Goal: Task Accomplishment & Management: Manage account settings

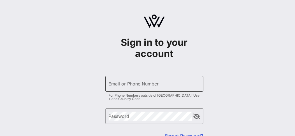
click at [129, 85] on input "Email or Phone Number" at bounding box center [154, 84] width 91 height 9
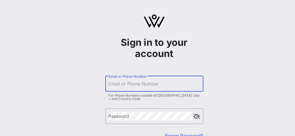
type input "[EMAIL_ADDRESS][DOMAIN_NAME]"
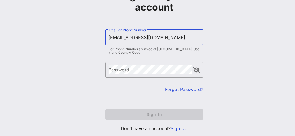
scroll to position [61, 0]
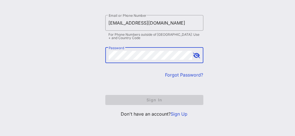
click at [173, 74] on link "Forgot Password?" at bounding box center [184, 75] width 38 height 6
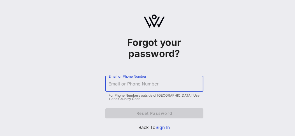
click at [125, 83] on input "Email or Phone Number" at bounding box center [154, 84] width 91 height 9
type input "[EMAIL_ADDRESS][DOMAIN_NAME]"
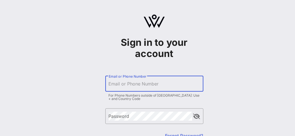
click at [129, 85] on input "Email or Phone Number" at bounding box center [154, 84] width 91 height 9
type input "[EMAIL_ADDRESS][DOMAIN_NAME]"
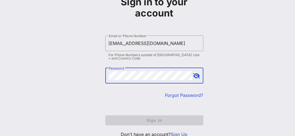
scroll to position [56, 0]
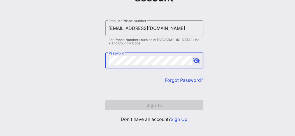
click at [182, 79] on link "Forgot Password?" at bounding box center [184, 81] width 38 height 6
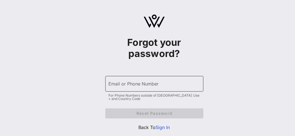
click at [122, 85] on input "Email or Phone Number" at bounding box center [154, 84] width 91 height 9
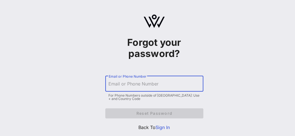
type input "[EMAIL_ADDRESS][DOMAIN_NAME]"
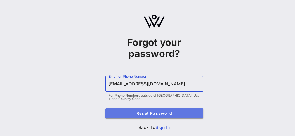
click at [134, 114] on span "Reset Password" at bounding box center [154, 113] width 89 height 5
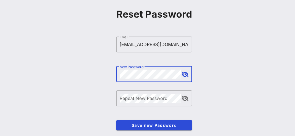
scroll to position [28, 0]
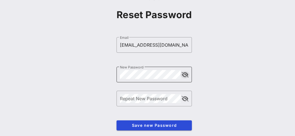
click at [187, 73] on button "append icon" at bounding box center [185, 75] width 7 height 6
click at [190, 73] on div "​ New Password" at bounding box center [154, 75] width 75 height 16
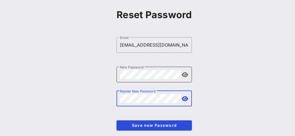
click at [189, 75] on div "​ New Password" at bounding box center [154, 75] width 75 height 16
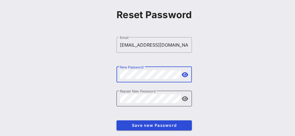
click at [185, 98] on button "append icon" at bounding box center [185, 99] width 6 height 6
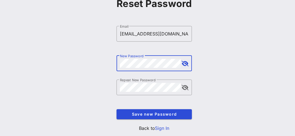
scroll to position [53, 0]
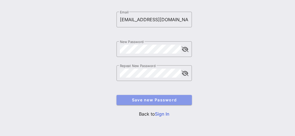
click at [162, 101] on span "Save new Password" at bounding box center [154, 100] width 66 height 5
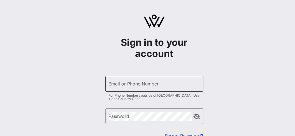
click at [134, 86] on input "Email or Phone Number" at bounding box center [154, 84] width 91 height 9
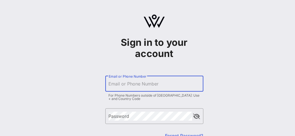
type input "[EMAIL_ADDRESS][DOMAIN_NAME]"
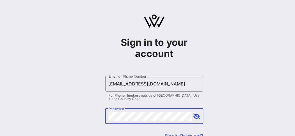
scroll to position [61, 0]
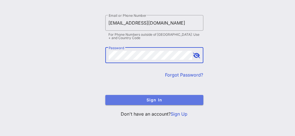
click at [162, 99] on span "Sign In" at bounding box center [154, 100] width 89 height 5
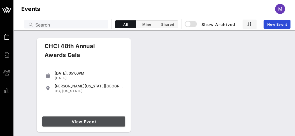
click at [82, 123] on span "View Event" at bounding box center [84, 122] width 78 height 5
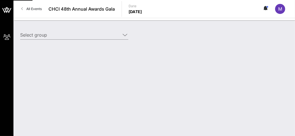
type input "National Automobile Dealers Association (NADA) (National Automobile Dealers Ass…"
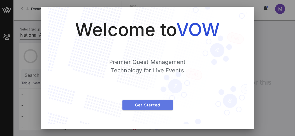
click at [147, 107] on span "Get Started" at bounding box center [147, 105] width 41 height 5
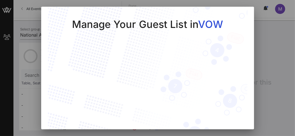
scroll to position [39, 0]
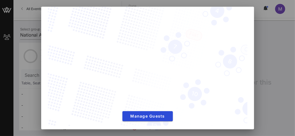
click at [266, 64] on div at bounding box center [147, 68] width 295 height 136
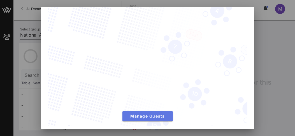
click at [132, 114] on span "Manage Guests" at bounding box center [147, 116] width 41 height 5
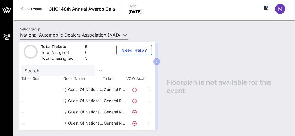
scroll to position [0, 0]
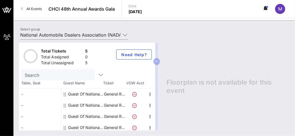
click at [196, 45] on div "Floorplan is not available for this event" at bounding box center [225, 87] width 129 height 88
click at [125, 34] on icon at bounding box center [124, 35] width 5 height 7
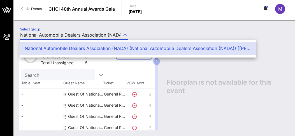
scroll to position [0, 200]
click at [102, 47] on div "National Automobile Dealers Association (NADA) (National Automobile Dealers Ass…" at bounding box center [138, 48] width 227 height 5
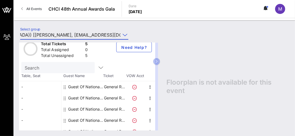
scroll to position [13, 0]
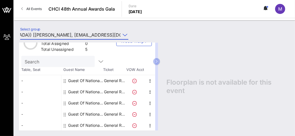
drag, startPoint x: 212, startPoint y: 105, endPoint x: 206, endPoint y: 103, distance: 7.0
click at [211, 105] on div "Floorplan is not available for this event" at bounding box center [225, 87] width 129 height 88
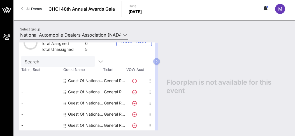
click at [33, 8] on span "All Events" at bounding box center [33, 9] width 15 height 4
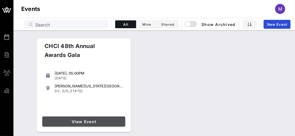
click at [78, 123] on span "View Event" at bounding box center [84, 122] width 78 height 5
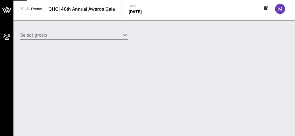
type input "National Automobile Dealers Association (NADA) (National Automobile Dealers Ass…"
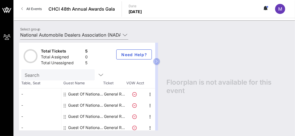
click at [23, 9] on icon at bounding box center [22, 9] width 2 height 0
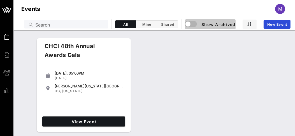
click at [209, 24] on span "Show Archived" at bounding box center [210, 24] width 50 height 7
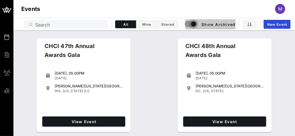
click at [191, 27] on div "button" at bounding box center [194, 24] width 8 height 8
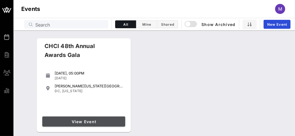
click at [93, 118] on link "View Event" at bounding box center [83, 122] width 83 height 10
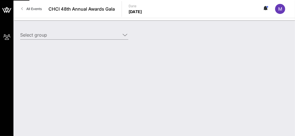
type input "National Automobile Dealers Association (NADA) (National Automobile Dealers Ass…"
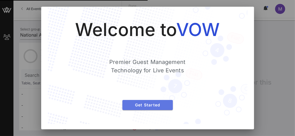
click at [151, 104] on span "Get Started" at bounding box center [147, 105] width 41 height 5
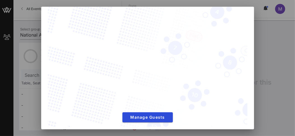
scroll to position [39, 0]
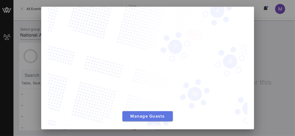
click at [138, 114] on span "Manage Guests" at bounding box center [147, 116] width 41 height 5
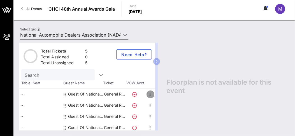
click at [149, 93] on icon "button" at bounding box center [150, 94] width 7 height 7
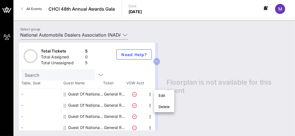
click at [96, 90] on div "Guest Of National Automobile Dealers Association (NADA)" at bounding box center [85, 94] width 35 height 11
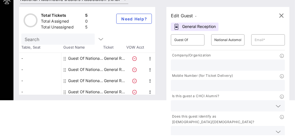
scroll to position [24, 0]
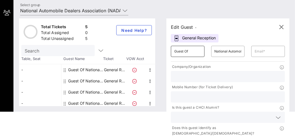
click at [193, 49] on input "Guest Of" at bounding box center [187, 51] width 27 height 9
click at [216, 35] on div "General Reception" at bounding box center [195, 38] width 48 height 8
click at [187, 52] on input "Guest Of" at bounding box center [187, 51] width 27 height 9
click at [199, 50] on input "Guest Of" at bounding box center [187, 51] width 27 height 9
type input "G"
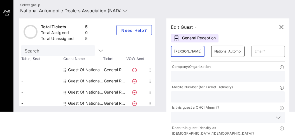
scroll to position [0, 0]
type input "Myra Dandridge"
click at [268, 51] on input "text" at bounding box center [268, 51] width 27 height 9
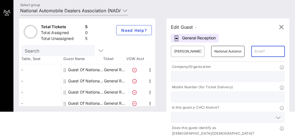
type input "[EMAIL_ADDRESS][DOMAIN_NAME]"
type input "nada"
type input "2026151786"
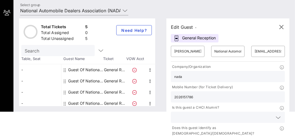
drag, startPoint x: 189, startPoint y: 76, endPoint x: 159, endPoint y: 78, distance: 30.0
click at [159, 78] on div "Total Tickets 5 Total Assigned 0 Total Unassigned 5 Need Help? Search Table, Se…" at bounding box center [154, 62] width 270 height 88
type input "n"
click at [208, 73] on input "NADA" at bounding box center [227, 76] width 107 height 7
type input "NADA"
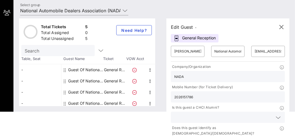
click at [211, 66] on p "Company/Organization" at bounding box center [191, 67] width 40 height 6
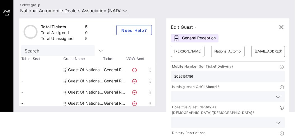
scroll to position [38, 0]
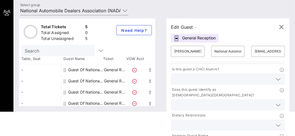
click at [205, 76] on input "text" at bounding box center [223, 79] width 98 height 7
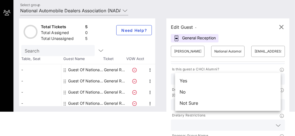
drag, startPoint x: 187, startPoint y: 93, endPoint x: 190, endPoint y: 93, distance: 3.1
click at [188, 93] on div "No" at bounding box center [228, 92] width 106 height 11
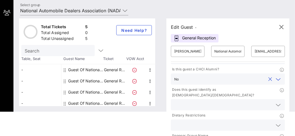
click at [201, 101] on input "text" at bounding box center [223, 104] width 98 height 7
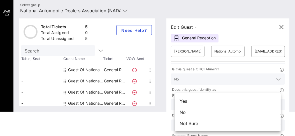
drag, startPoint x: 187, startPoint y: 113, endPoint x: 188, endPoint y: 116, distance: 3.3
click at [187, 116] on div "No" at bounding box center [228, 112] width 106 height 11
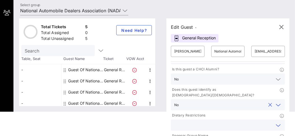
click at [194, 122] on input "text" at bounding box center [223, 125] width 98 height 7
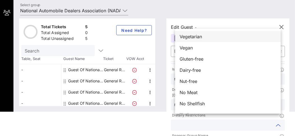
scroll to position [0, 0]
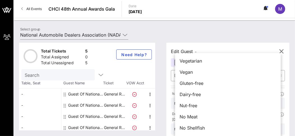
click at [205, 32] on div "Select group National Automobile Dealers Association (NADA) (National Automobil…" at bounding box center [154, 36] width 275 height 20
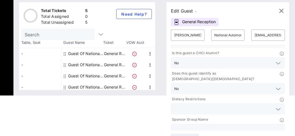
scroll to position [52, 0]
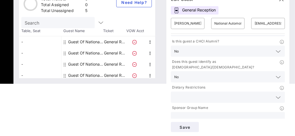
click at [198, 114] on input "text" at bounding box center [227, 117] width 107 height 7
click at [199, 114] on input "N" at bounding box center [227, 117] width 107 height 7
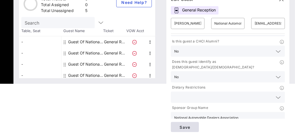
type input "National Automobile Dealers Association"
click at [194, 127] on span "Save" at bounding box center [184, 127] width 19 height 5
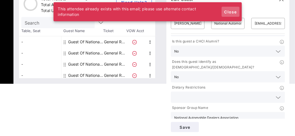
click at [232, 11] on span "Close" at bounding box center [230, 12] width 13 height 5
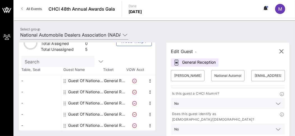
scroll to position [0, 0]
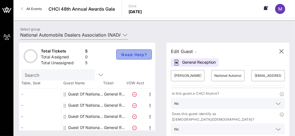
click at [138, 57] on button "Need Help?" at bounding box center [134, 55] width 36 height 10
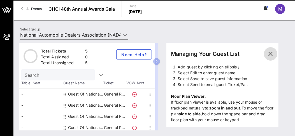
click at [274, 53] on icon "button" at bounding box center [270, 54] width 7 height 7
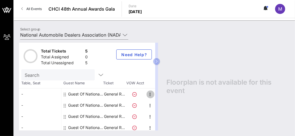
click at [150, 95] on icon "button" at bounding box center [150, 94] width 7 height 7
click at [151, 93] on icon "button" at bounding box center [150, 94] width 7 height 7
click at [152, 94] on icon "button" at bounding box center [150, 94] width 7 height 7
click at [163, 95] on div "Edit" at bounding box center [164, 96] width 11 height 4
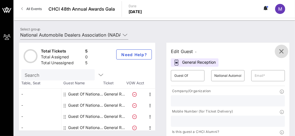
drag, startPoint x: 282, startPoint y: 49, endPoint x: 162, endPoint y: 57, distance: 120.1
click at [282, 49] on icon "button" at bounding box center [281, 51] width 7 height 7
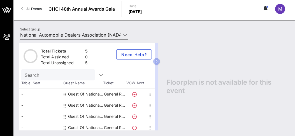
click at [64, 92] on icon at bounding box center [65, 94] width 2 height 4
click at [23, 93] on div "-" at bounding box center [40, 94] width 42 height 11
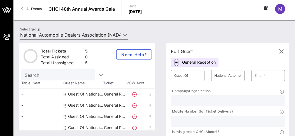
click at [143, 71] on div "Search" at bounding box center [87, 74] width 132 height 11
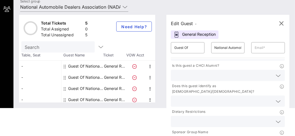
scroll to position [13, 0]
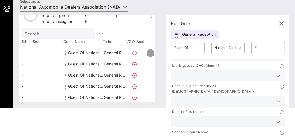
click at [149, 52] on icon "button" at bounding box center [150, 53] width 7 height 7
click at [164, 55] on div "Edit" at bounding box center [164, 54] width 11 height 4
click at [197, 48] on input "Guest Of" at bounding box center [187, 47] width 27 height 9
type input "G"
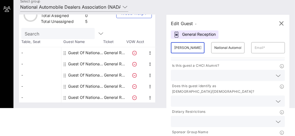
scroll to position [0, 0]
type input "Myra Dandridge"
click at [259, 47] on input "text" at bounding box center [268, 47] width 27 height 9
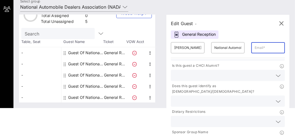
type input "[EMAIL_ADDRESS][DOMAIN_NAME]"
type input "nada"
type input "2026151786"
click at [200, 73] on input "text" at bounding box center [223, 75] width 98 height 7
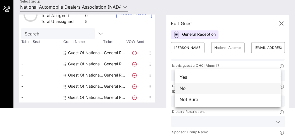
click at [186, 88] on div "No" at bounding box center [228, 88] width 106 height 11
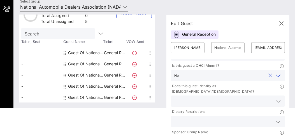
click at [187, 98] on input "text" at bounding box center [223, 101] width 98 height 7
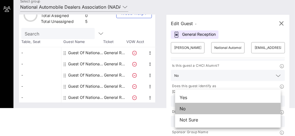
click at [189, 108] on div "No" at bounding box center [228, 108] width 106 height 11
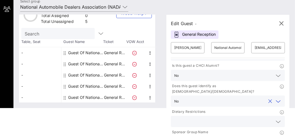
scroll to position [52, 0]
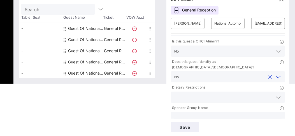
click at [186, 114] on input "text" at bounding box center [227, 117] width 107 height 7
type input "A"
type input "National Automobile Dealers Association"
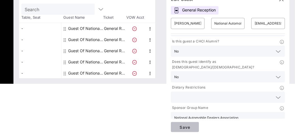
click at [189, 127] on span "Save" at bounding box center [184, 127] width 19 height 5
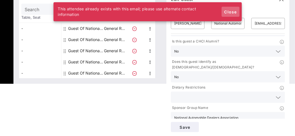
click at [233, 10] on span "Close" at bounding box center [230, 12] width 13 height 5
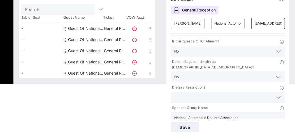
click at [269, 23] on input "[EMAIL_ADDRESS][DOMAIN_NAME]" at bounding box center [268, 23] width 27 height 9
drag, startPoint x: 203, startPoint y: 22, endPoint x: 155, endPoint y: 20, distance: 48.2
click at [155, 20] on div "Total Tickets 5 Total Assigned 0 Total Unassigned 5 Need Help? Search Table, Se…" at bounding box center [154, 34] width 270 height 88
click at [282, 24] on div "​ MDandridge@NADA.org" at bounding box center [268, 23] width 34 height 11
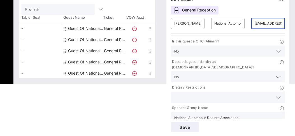
drag, startPoint x: 239, startPoint y: 15, endPoint x: 217, endPoint y: 12, distance: 21.8
click at [217, 12] on div "Edit Guest - General Reception ​ Myra Dandridge ​ National Automobile Dealers A…" at bounding box center [227, 63] width 123 height 147
click at [279, 24] on input "ADA.org" at bounding box center [268, 23] width 27 height 9
type input "A"
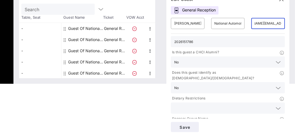
scroll to position [38, 0]
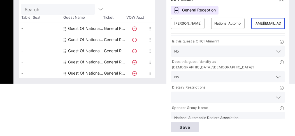
type input "Myra@TheArymGroup.com"
drag, startPoint x: 191, startPoint y: 126, endPoint x: 196, endPoint y: 120, distance: 7.5
click at [191, 126] on span "Save" at bounding box center [184, 127] width 19 height 5
